Goal: Task Accomplishment & Management: Use online tool/utility

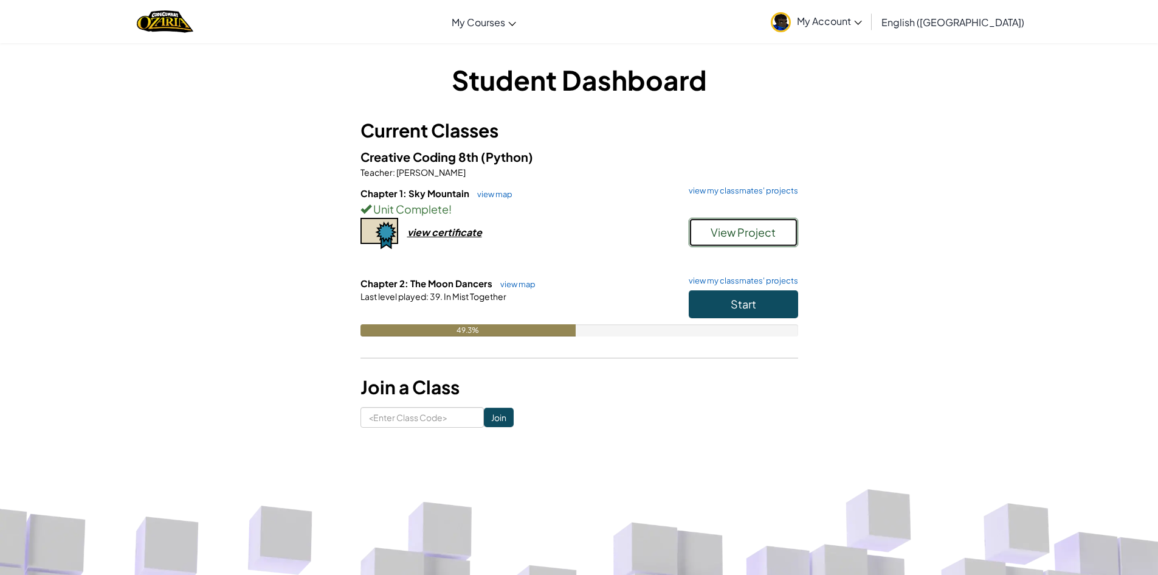
click at [747, 235] on span "View Project" at bounding box center [743, 232] width 65 height 14
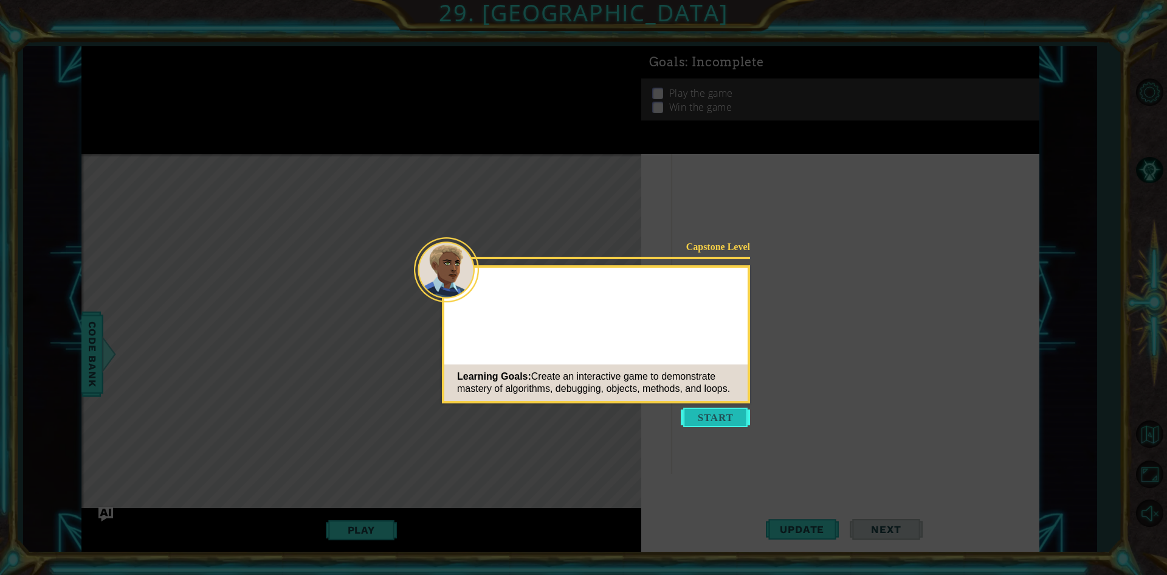
click at [720, 414] on button "Start" at bounding box center [715, 416] width 69 height 19
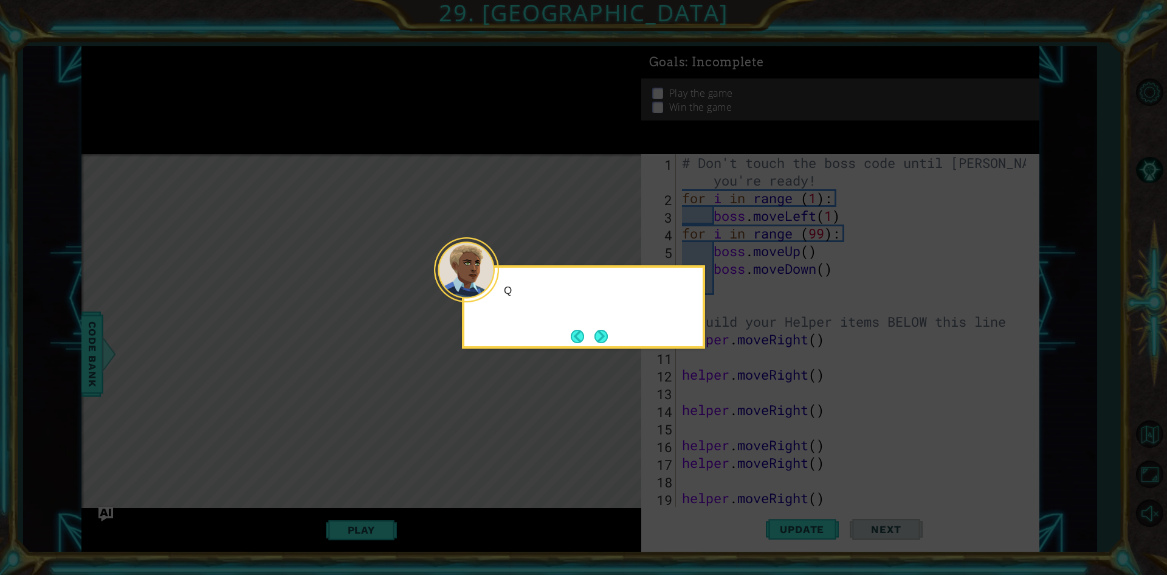
scroll to position [370, 0]
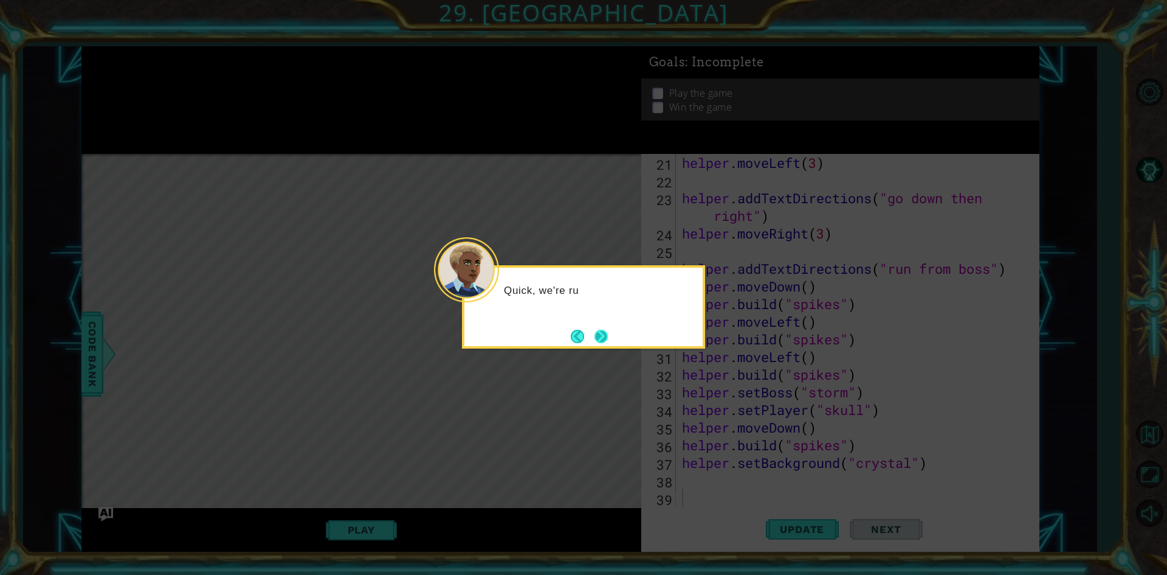
click at [602, 337] on button "Next" at bounding box center [601, 336] width 13 height 13
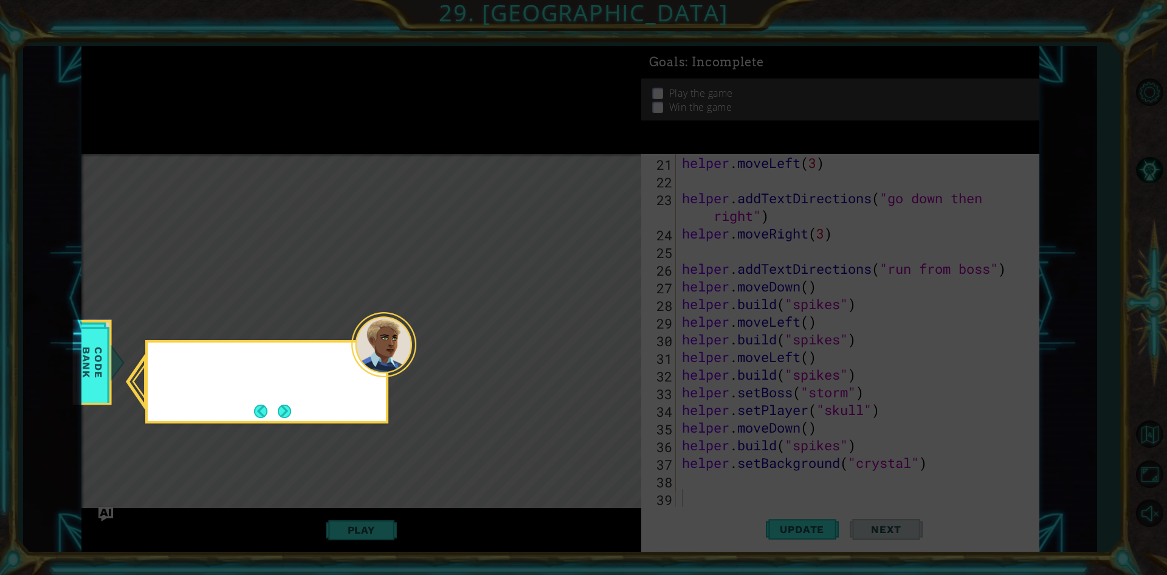
click at [602, 337] on icon at bounding box center [583, 287] width 1167 height 575
click at [287, 409] on button "Next" at bounding box center [284, 410] width 13 height 13
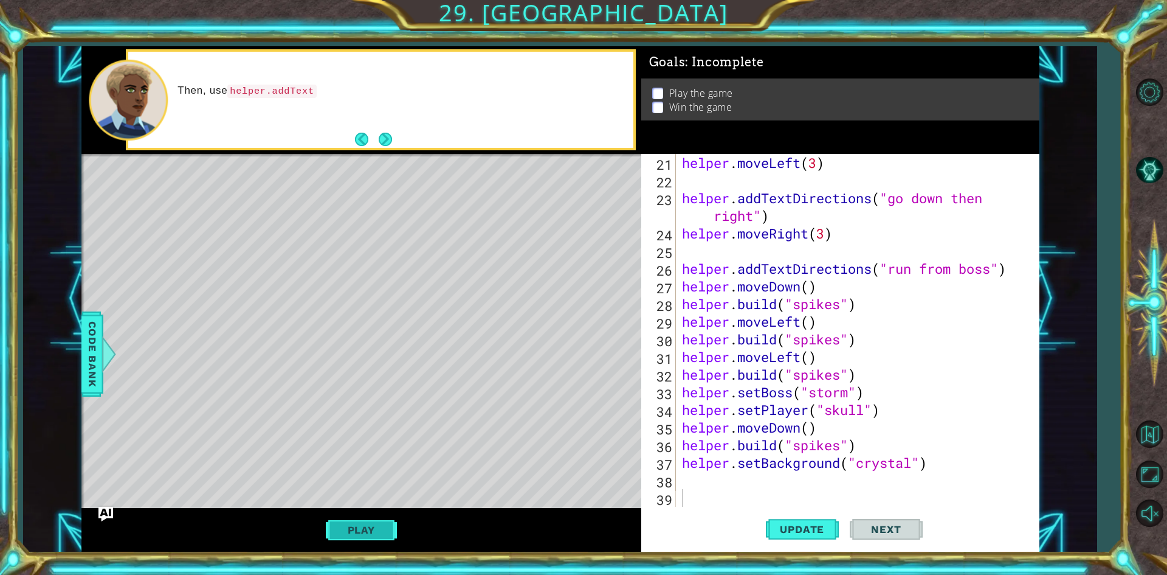
click at [382, 520] on button "Play" at bounding box center [361, 529] width 71 height 23
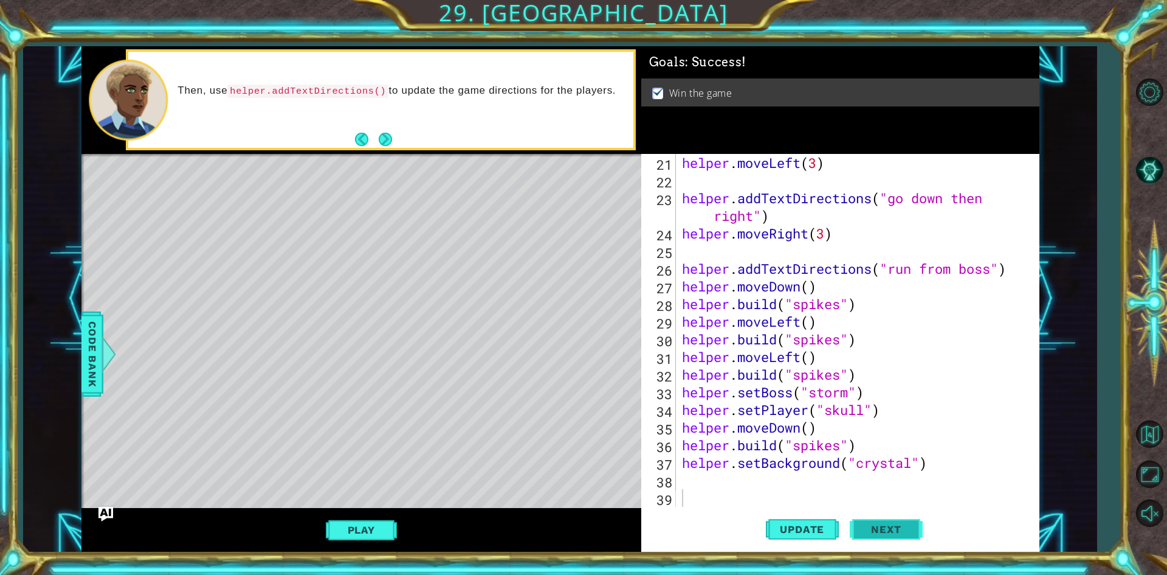
click at [852, 532] on button "Next" at bounding box center [886, 529] width 73 height 40
